Goal: Find specific page/section: Find specific page/section

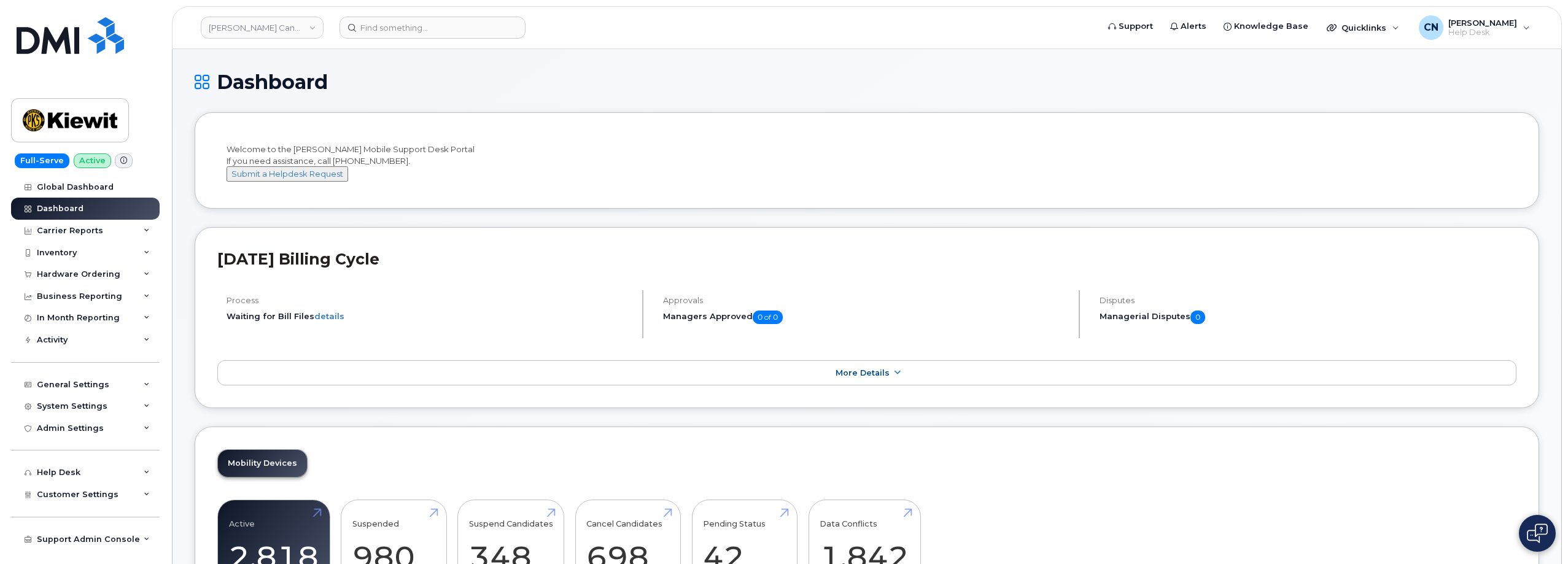
click at [64, 36] on img at bounding box center [70, 35] width 107 height 37
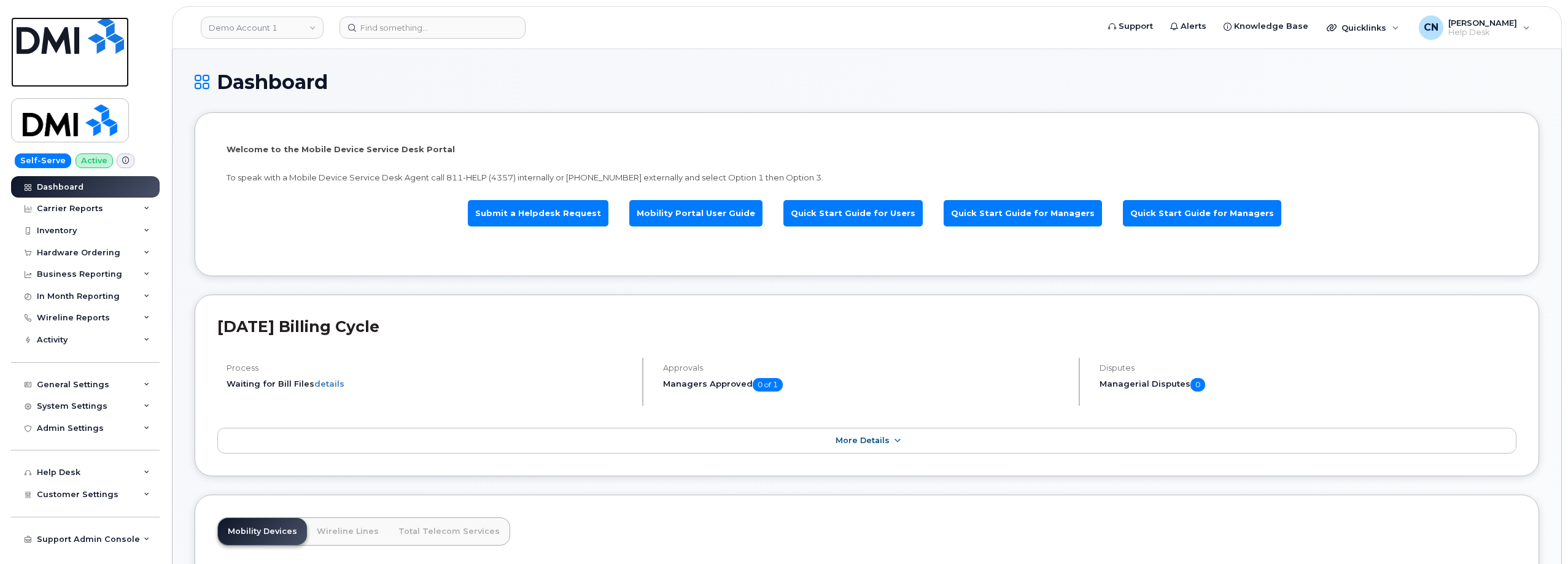
click at [82, 39] on img at bounding box center [70, 35] width 107 height 37
